Goal: Task Accomplishment & Management: Manage account settings

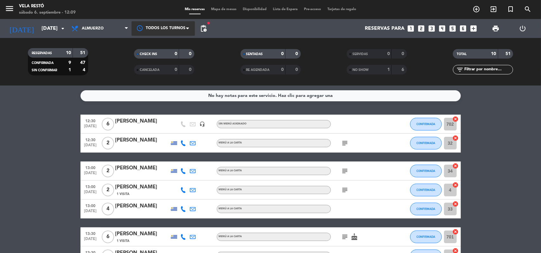
click at [137, 32] on div at bounding box center [162, 28] width 63 height 14
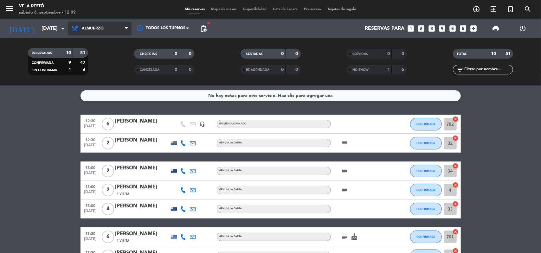
click at [125, 31] on icon at bounding box center [126, 28] width 3 height 5
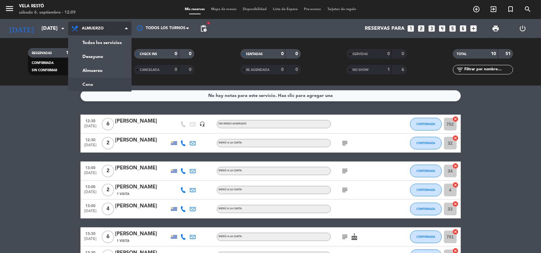
click at [118, 85] on div "menu Vela Restó [DATE] 6. septiembre - 12:09 Mis reservas Mapa de mesas Disponi…" at bounding box center [270, 43] width 541 height 86
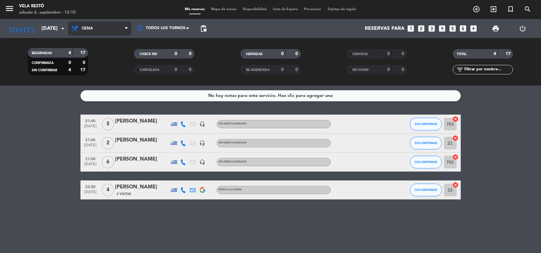
click at [113, 26] on span "Cena" at bounding box center [99, 29] width 63 height 14
click at [105, 73] on div "menu Vela Restó [DATE] 6. septiembre - 12:10 Mis reservas Mapa de mesas Disponi…" at bounding box center [270, 43] width 541 height 86
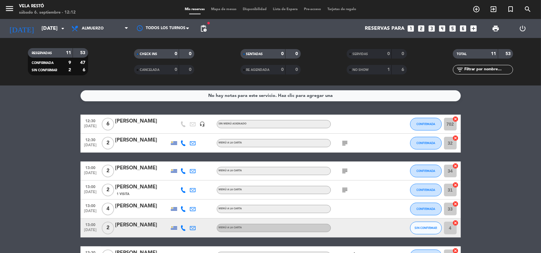
click at [353, 156] on div "12:30 [DATE] 6 [PERSON_NAME] headset_mic Sin menú asignado CONFIRMADA 702 cance…" at bounding box center [270, 233] width 380 height 236
click at [336, 148] on div "subject" at bounding box center [359, 143] width 57 height 19
click at [342, 140] on icon "subject" at bounding box center [345, 143] width 8 height 8
click at [341, 174] on icon "subject" at bounding box center [345, 171] width 8 height 8
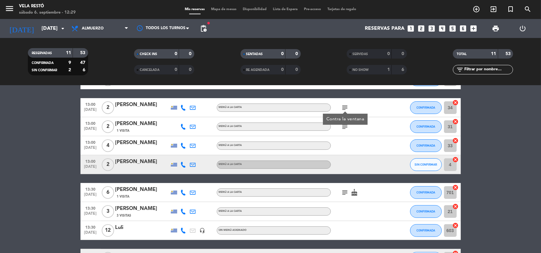
click at [48, 123] on bookings-row "12:30 [DATE] 6 [PERSON_NAME] headset_mic Sin menú asignado CONFIRMADA 702 cance…" at bounding box center [270, 169] width 541 height 236
click at [352, 190] on icon "cake" at bounding box center [355, 193] width 8 height 8
click at [345, 190] on icon "subject" at bounding box center [345, 193] width 8 height 8
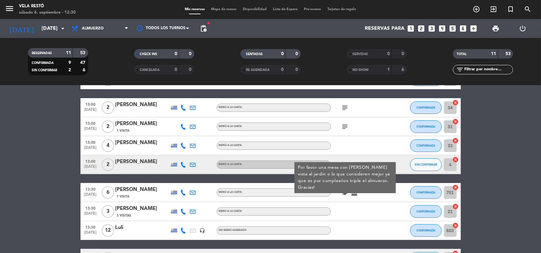
click at [479, 191] on bookings-row "12:30 [DATE] 6 [PERSON_NAME] headset_mic Sin menú asignado CONFIRMADA 702 cance…" at bounding box center [270, 169] width 541 height 236
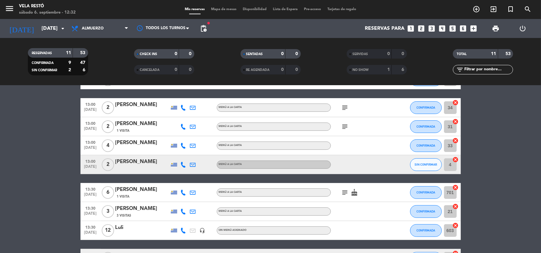
drag, startPoint x: 332, startPoint y: 149, endPoint x: 22, endPoint y: 152, distance: 310.1
click at [1, 157] on bookings-row "12:30 [DATE] 6 [PERSON_NAME] headset_mic Sin menú asignado CONFIRMADA 702 cance…" at bounding box center [270, 169] width 541 height 236
click at [426, 165] on span "SIN CONFIRMAR" at bounding box center [425, 164] width 22 height 3
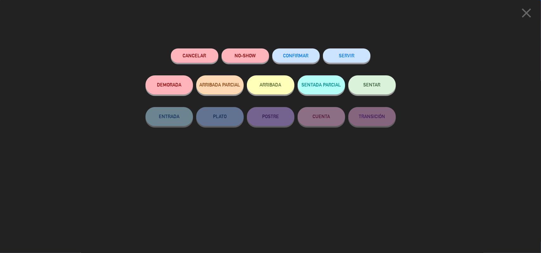
click at [306, 59] on button "CONFIRMAR" at bounding box center [296, 55] width 48 height 14
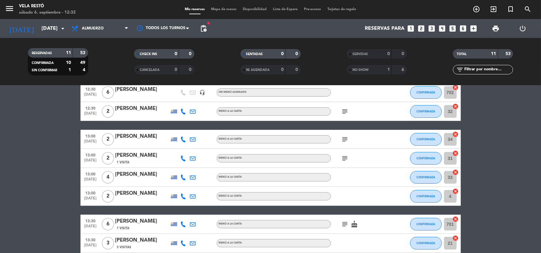
scroll to position [95, 0]
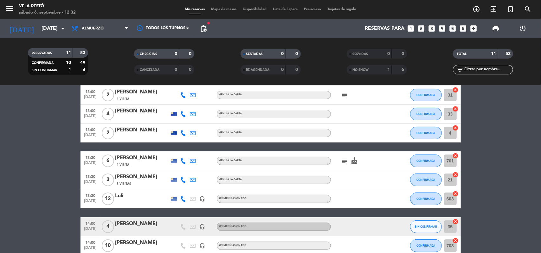
click at [344, 164] on icon "subject" at bounding box center [345, 161] width 8 height 8
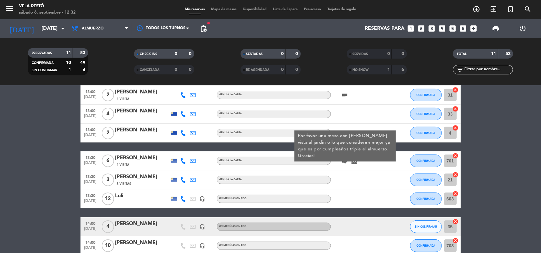
click at [353, 161] on icon "cake" at bounding box center [355, 161] width 8 height 8
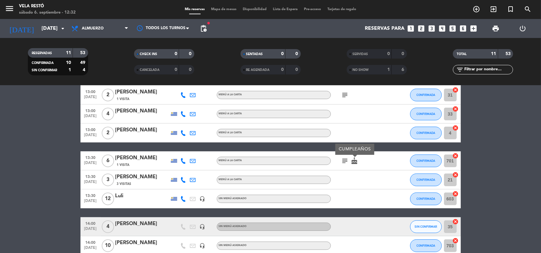
click at [347, 162] on icon "subject" at bounding box center [345, 161] width 8 height 8
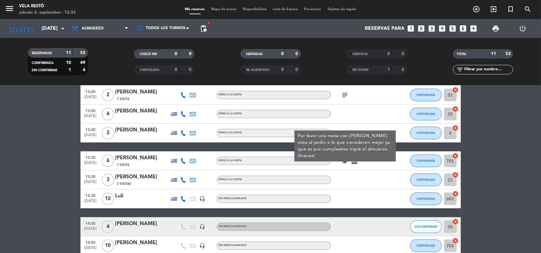
click at [516, 158] on bookings-row "12:30 [DATE] 6 [PERSON_NAME] headset_mic Sin menú asignado CONFIRMADA 702 cance…" at bounding box center [270, 138] width 541 height 236
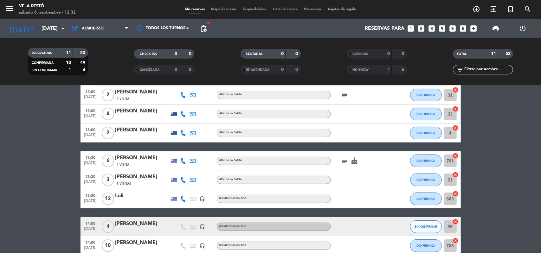
scroll to position [129, 0]
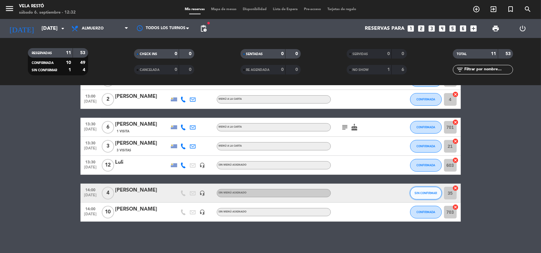
click at [425, 196] on button "SIN CONFIRMAR" at bounding box center [426, 193] width 32 height 13
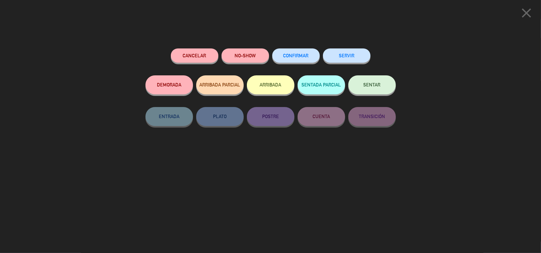
click at [299, 55] on span "CONFIRMAR" at bounding box center [295, 55] width 25 height 5
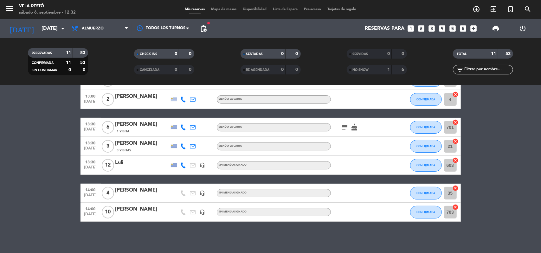
click at [339, 129] on div "subject cake" at bounding box center [359, 127] width 57 height 19
click at [341, 128] on icon "subject" at bounding box center [345, 128] width 8 height 8
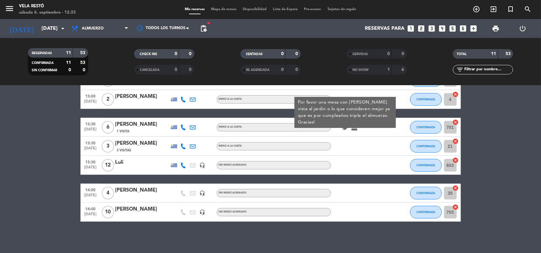
click at [493, 128] on bookings-row "12:30 [DATE] 6 [PERSON_NAME] headset_mic Sin menú asignado CONFIRMADA 702 cance…" at bounding box center [270, 104] width 541 height 236
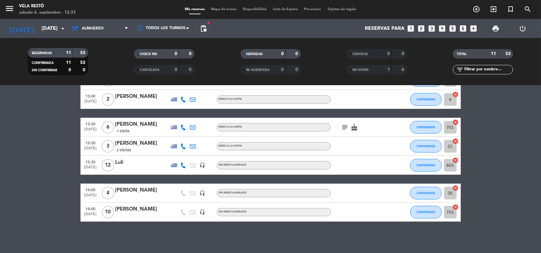
scroll to position [2, 0]
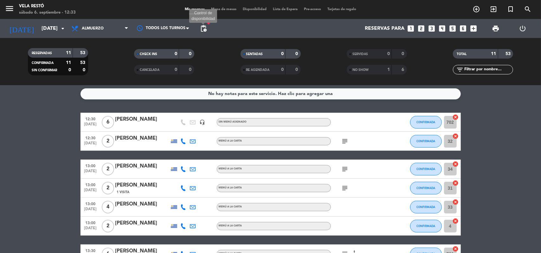
click at [202, 27] on span "pending_actions" at bounding box center [204, 29] width 8 height 8
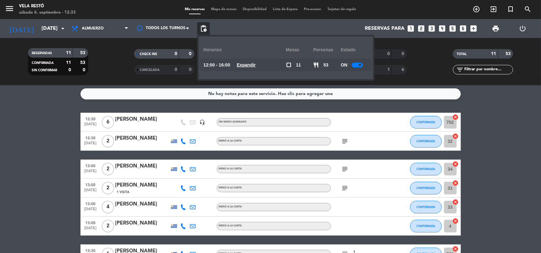
click at [252, 63] on u "Expandir" at bounding box center [246, 64] width 19 height 5
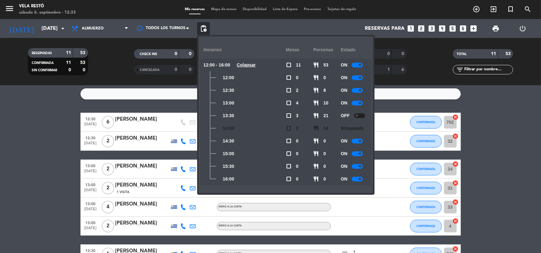
click at [512, 160] on bookings-row "12:30 [DATE] 6 [PERSON_NAME] headset_mic Sin menú asignado CONFIRMADA 702 cance…" at bounding box center [270, 231] width 541 height 236
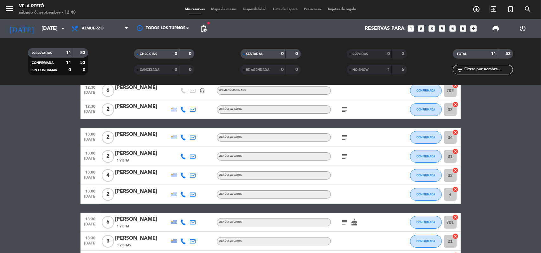
scroll to position [65, 0]
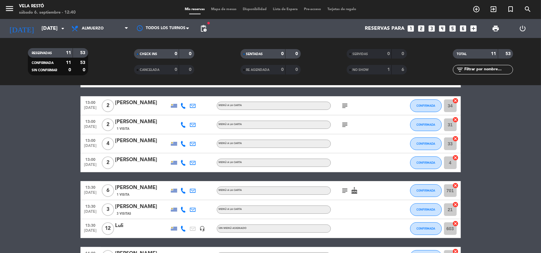
click at [346, 191] on icon "subject" at bounding box center [345, 191] width 8 height 8
